Goal: Task Accomplishment & Management: Use online tool/utility

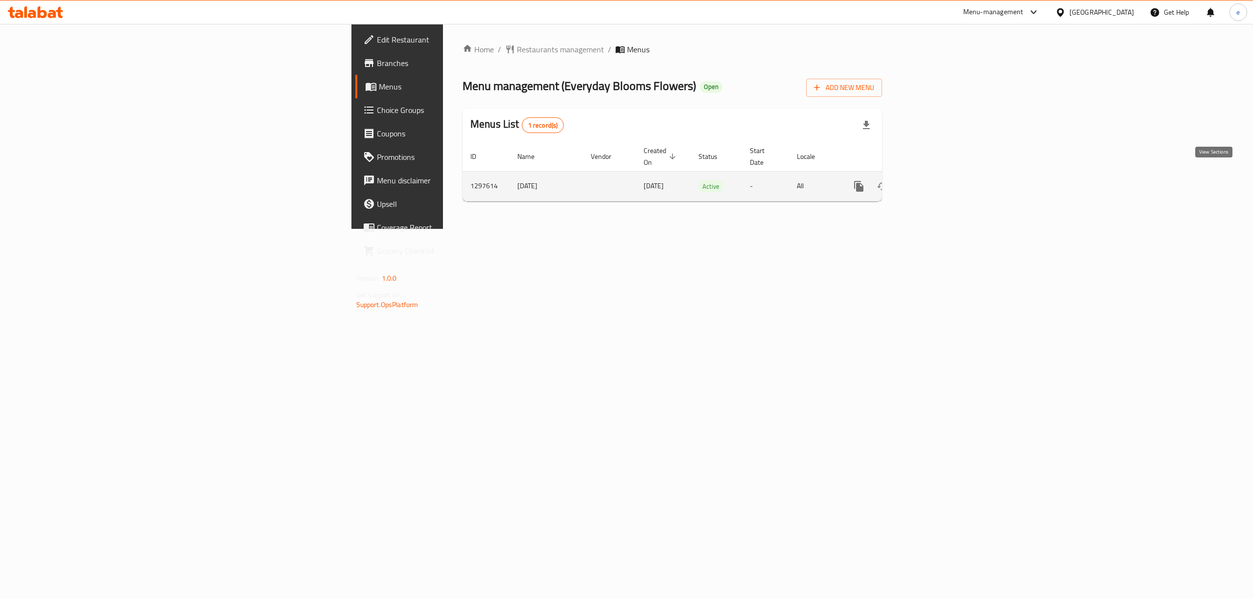
click at [934, 182] on icon "enhanced table" at bounding box center [929, 186] width 9 height 9
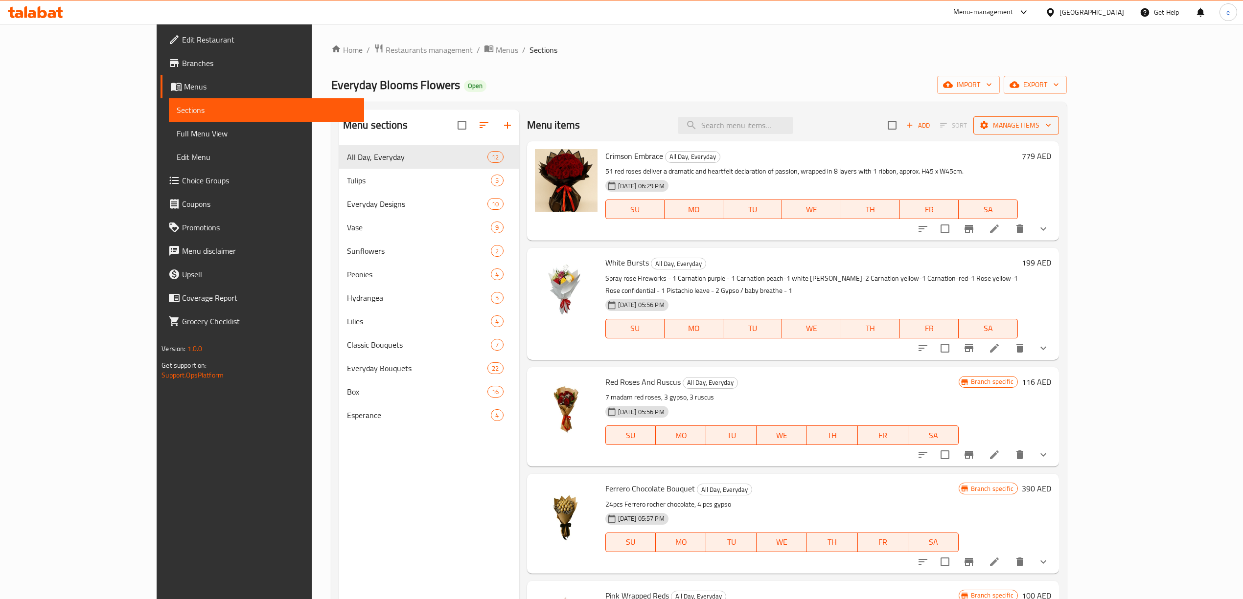
click at [1051, 122] on span "Manage items" at bounding box center [1016, 125] width 70 height 12
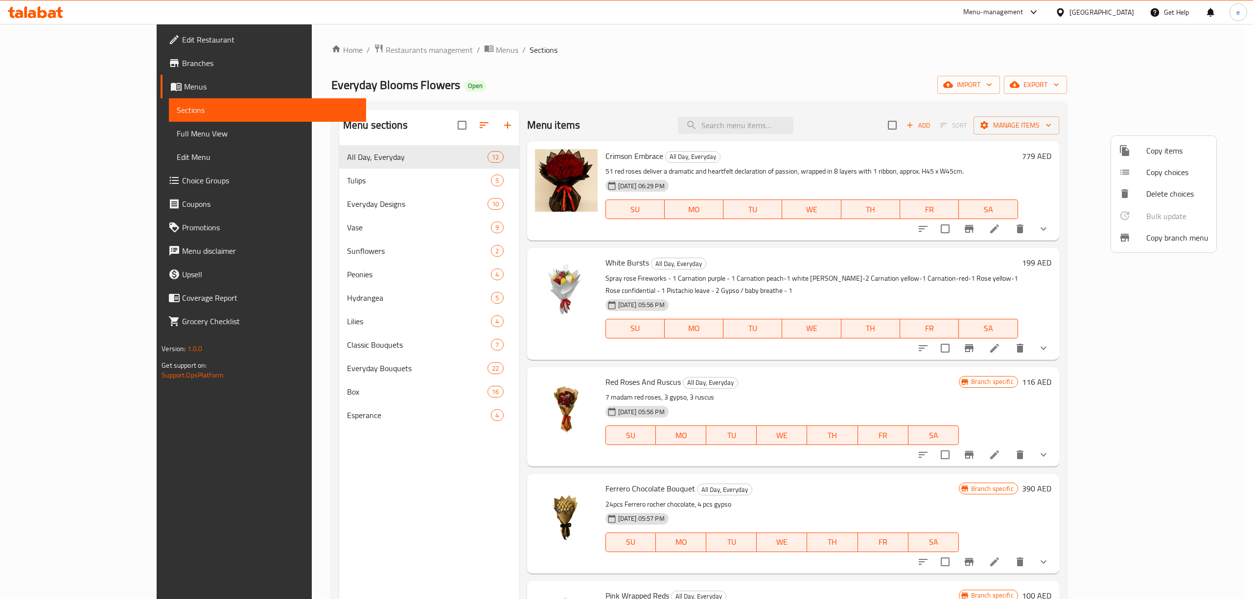
click at [1193, 122] on div at bounding box center [626, 299] width 1253 height 599
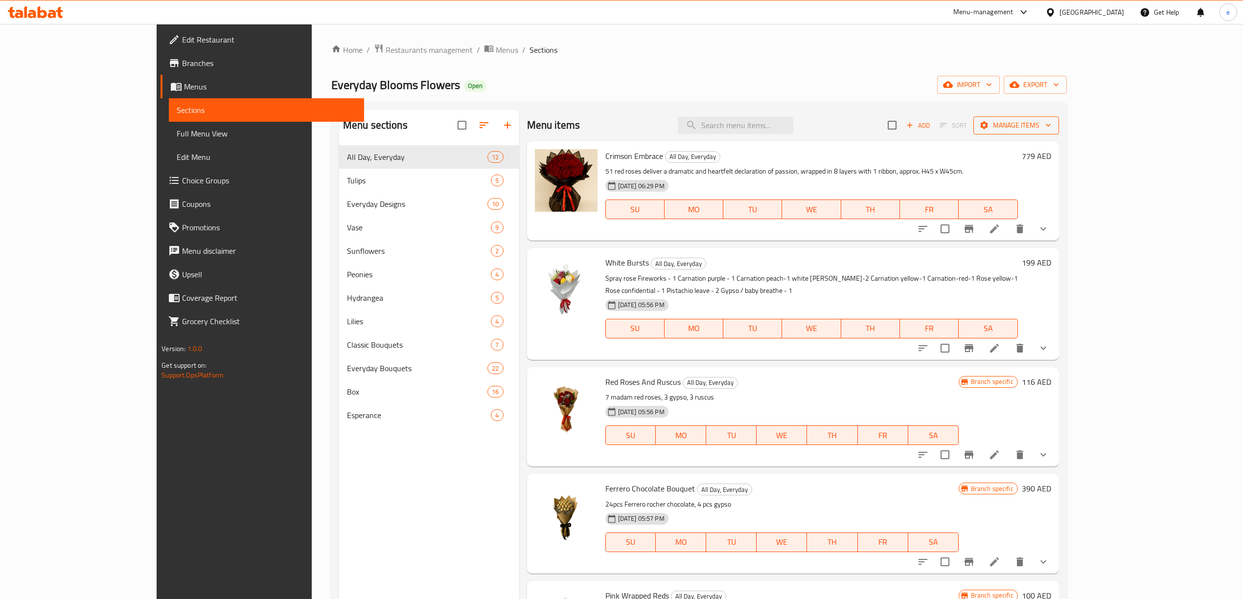
click at [1053, 124] on icon "button" at bounding box center [1048, 125] width 10 height 10
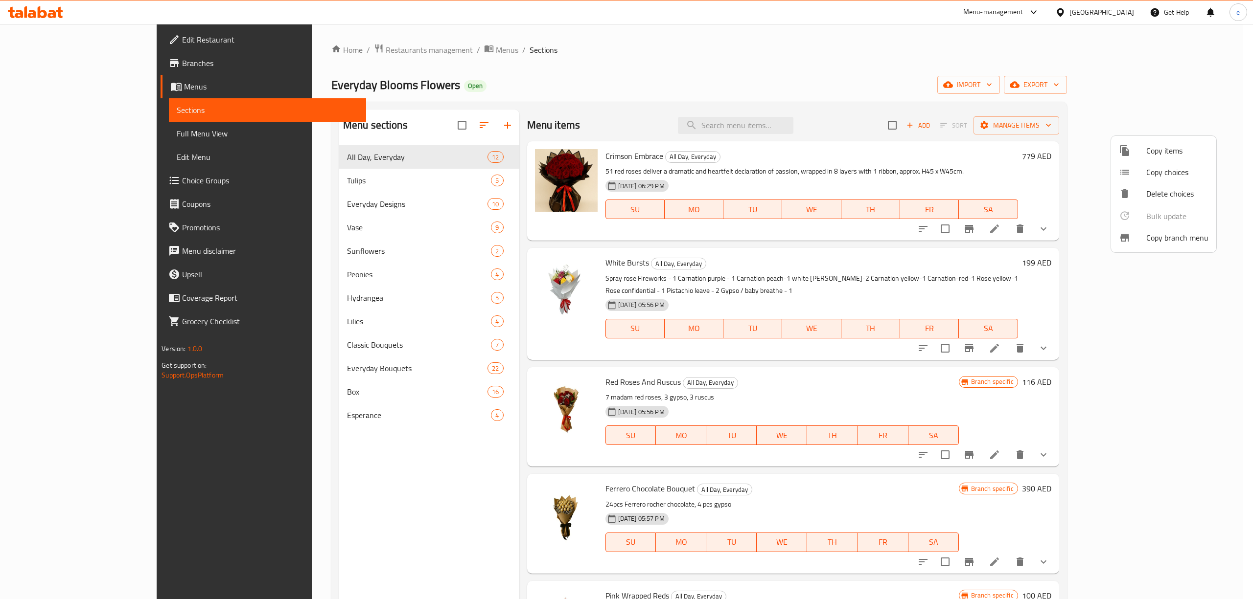
click at [1181, 127] on div at bounding box center [626, 299] width 1253 height 599
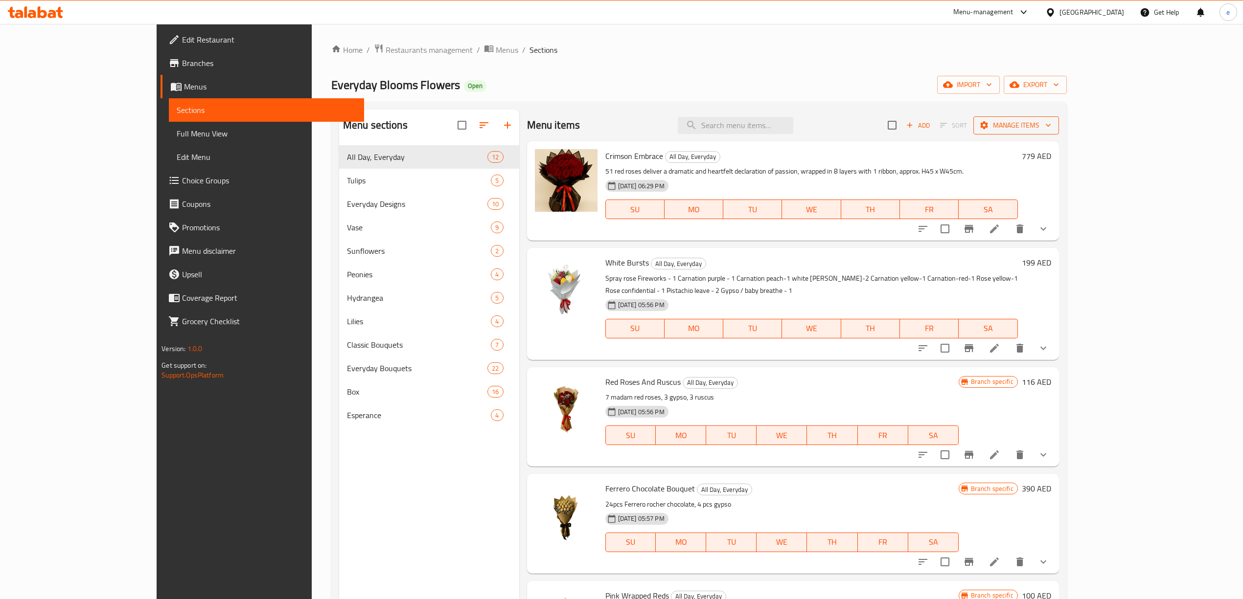
click at [1051, 121] on span "Manage items" at bounding box center [1016, 125] width 70 height 12
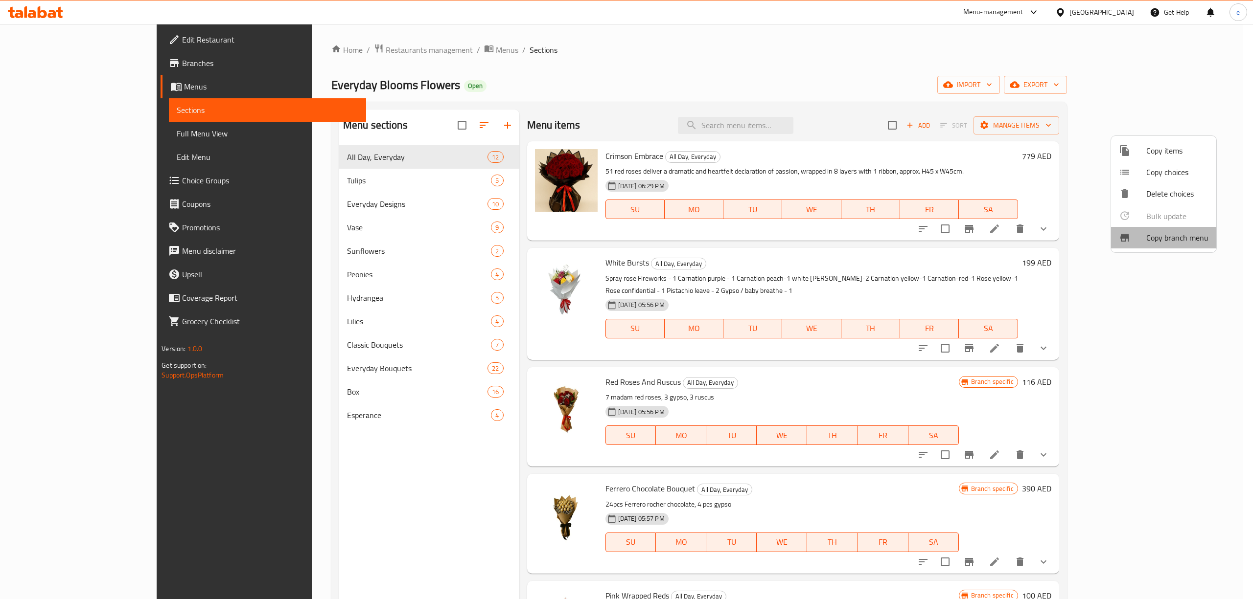
click at [1163, 241] on span "Copy branch menu" at bounding box center [1177, 238] width 62 height 12
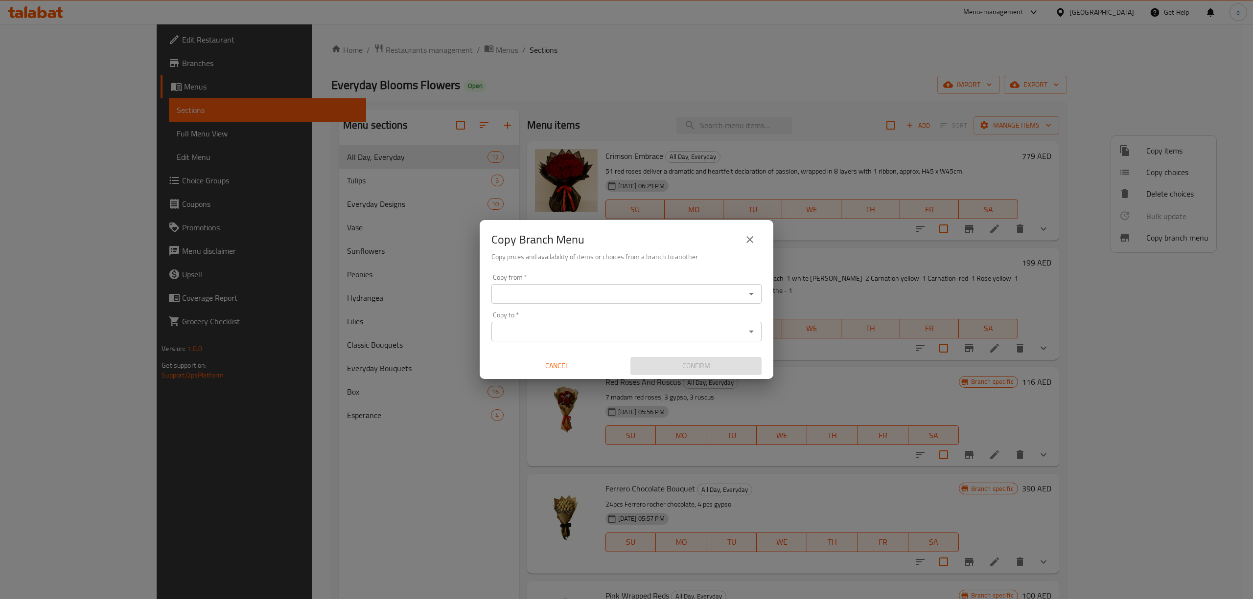
click at [557, 297] on input "Copy from   *" at bounding box center [618, 294] width 248 height 14
click at [744, 239] on icon "close" at bounding box center [750, 240] width 12 height 12
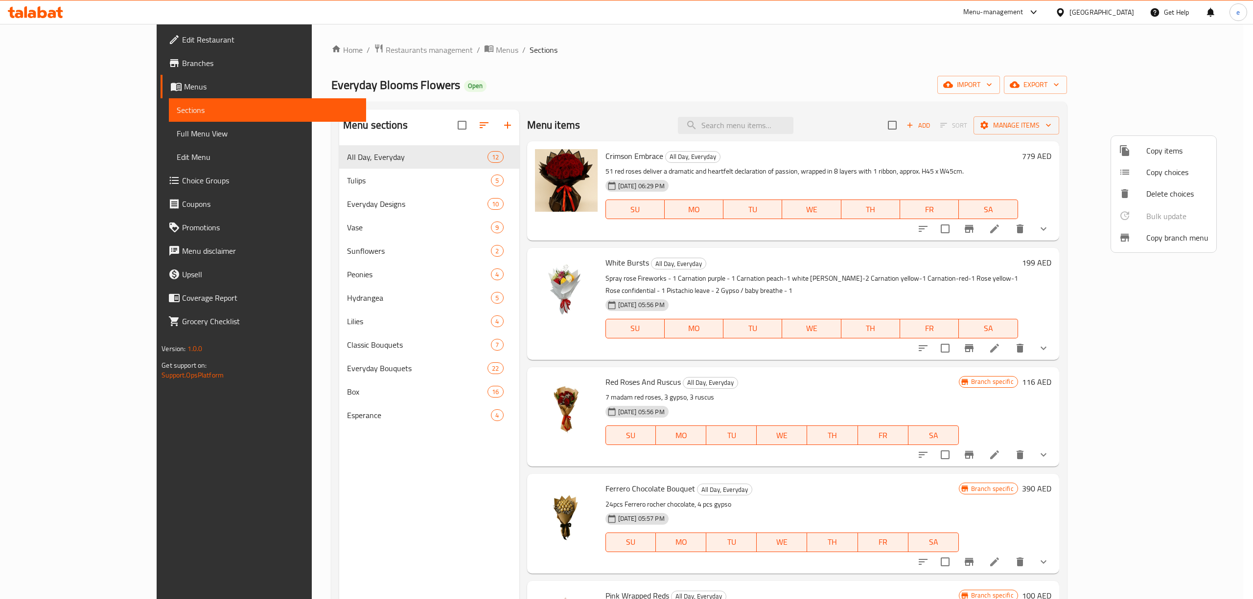
click at [48, 66] on div at bounding box center [626, 299] width 1253 height 599
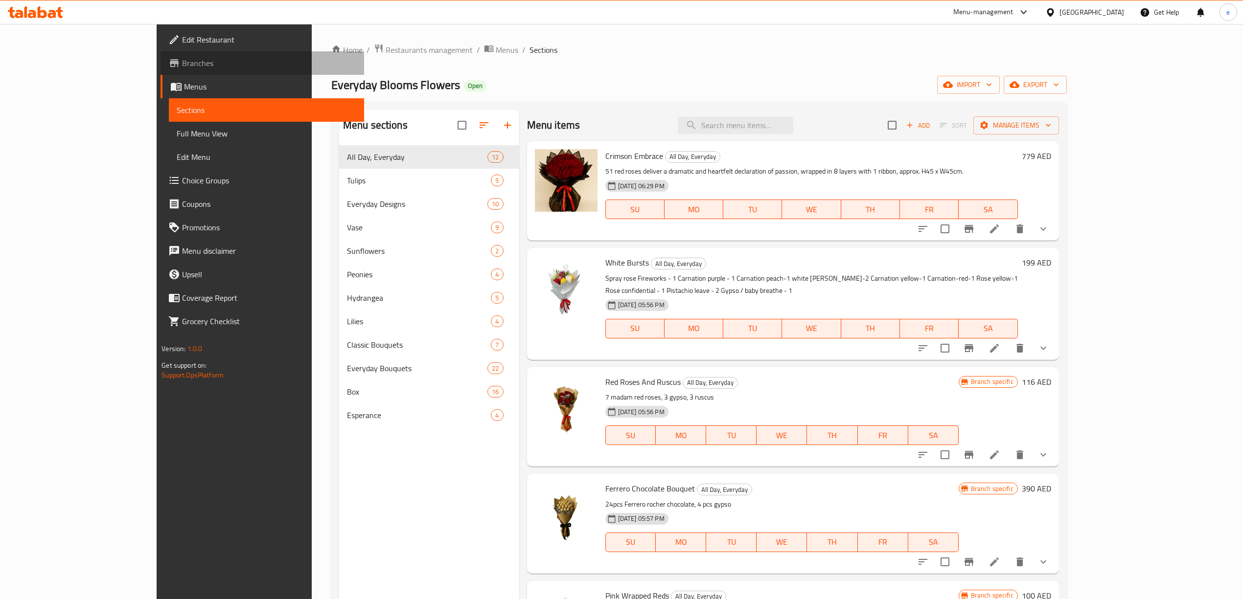
click at [182, 63] on span "Branches" at bounding box center [269, 63] width 174 height 12
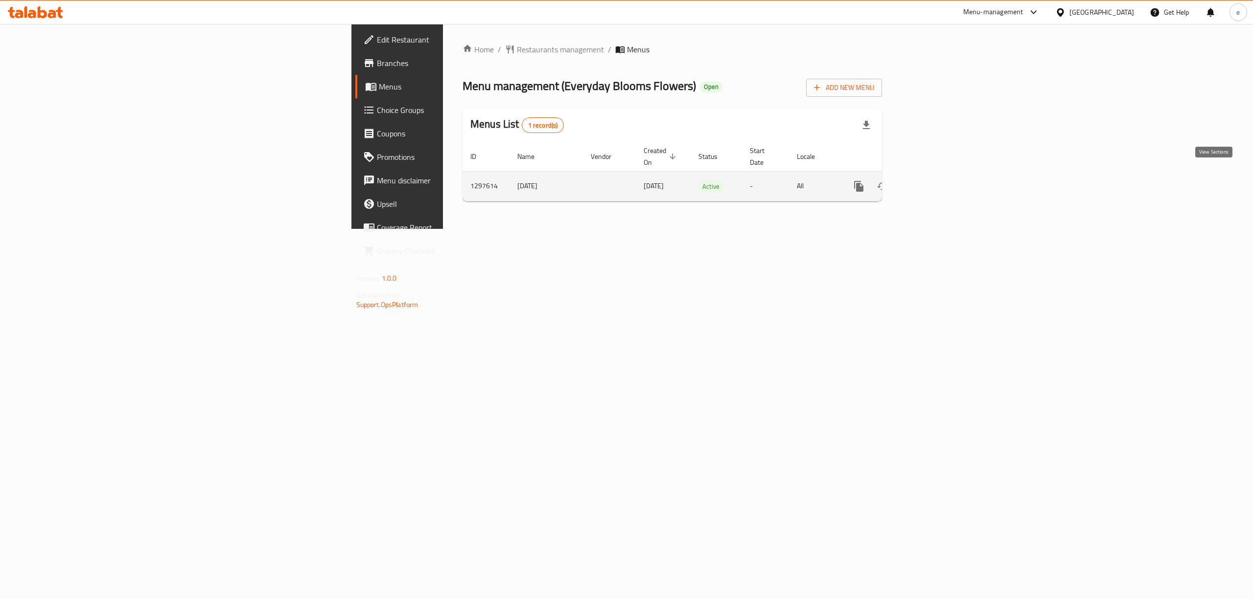
click at [935, 181] on icon "enhanced table" at bounding box center [929, 187] width 12 height 12
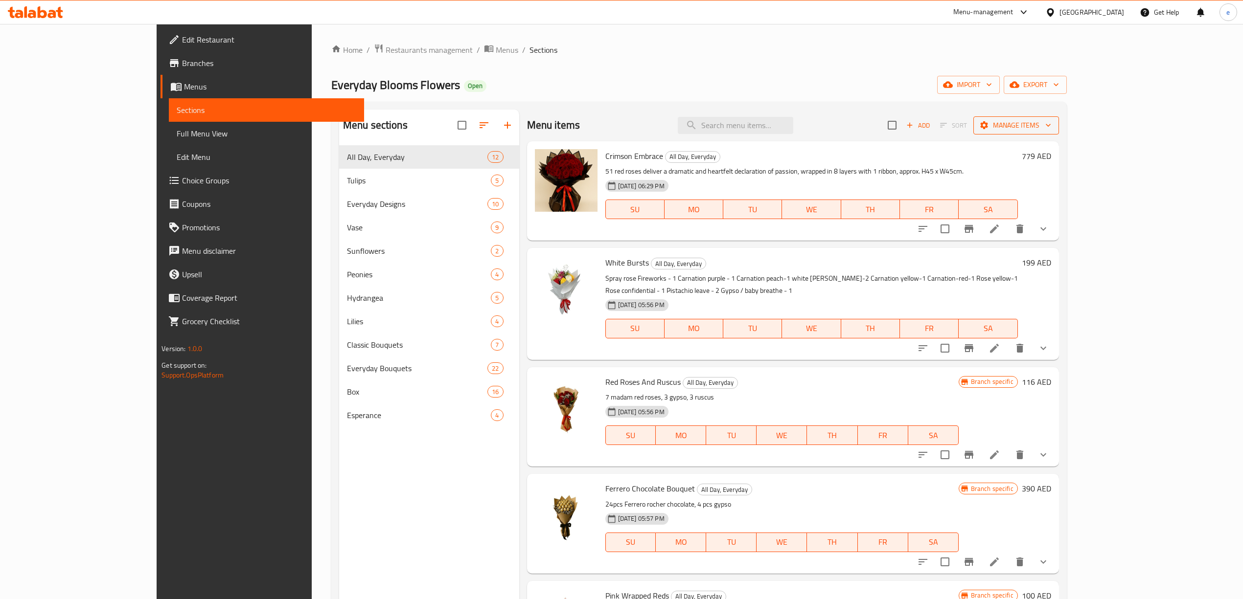
click at [1051, 125] on span "Manage items" at bounding box center [1016, 125] width 70 height 12
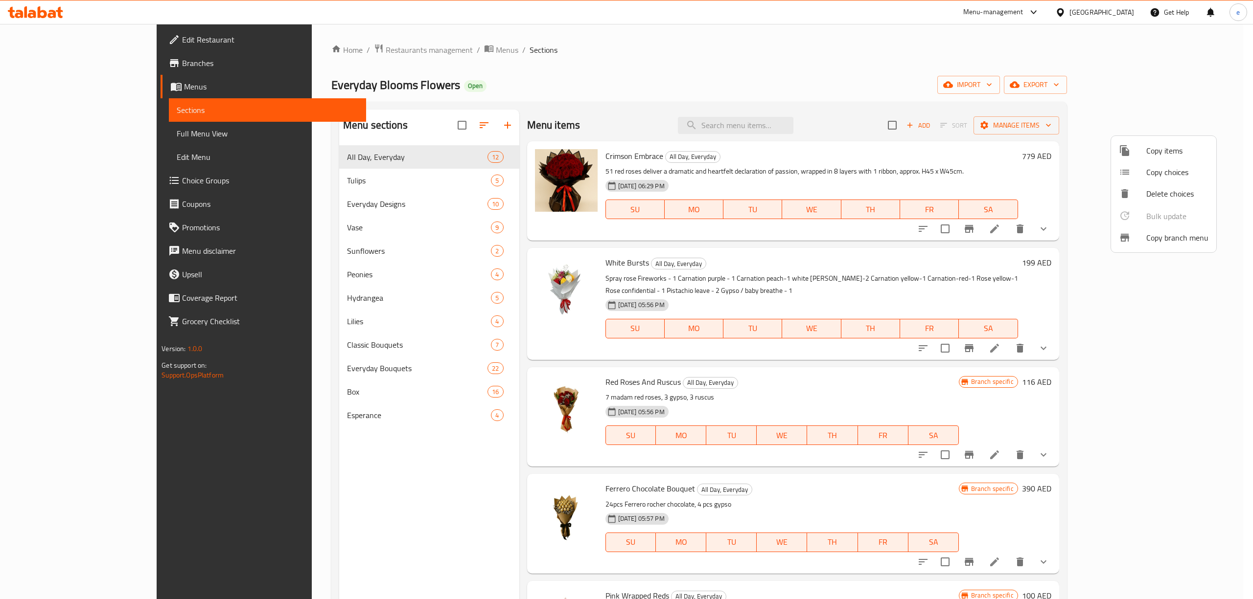
click at [1152, 233] on span "Copy branch menu" at bounding box center [1177, 238] width 62 height 12
